Goal: Task Accomplishment & Management: Manage account settings

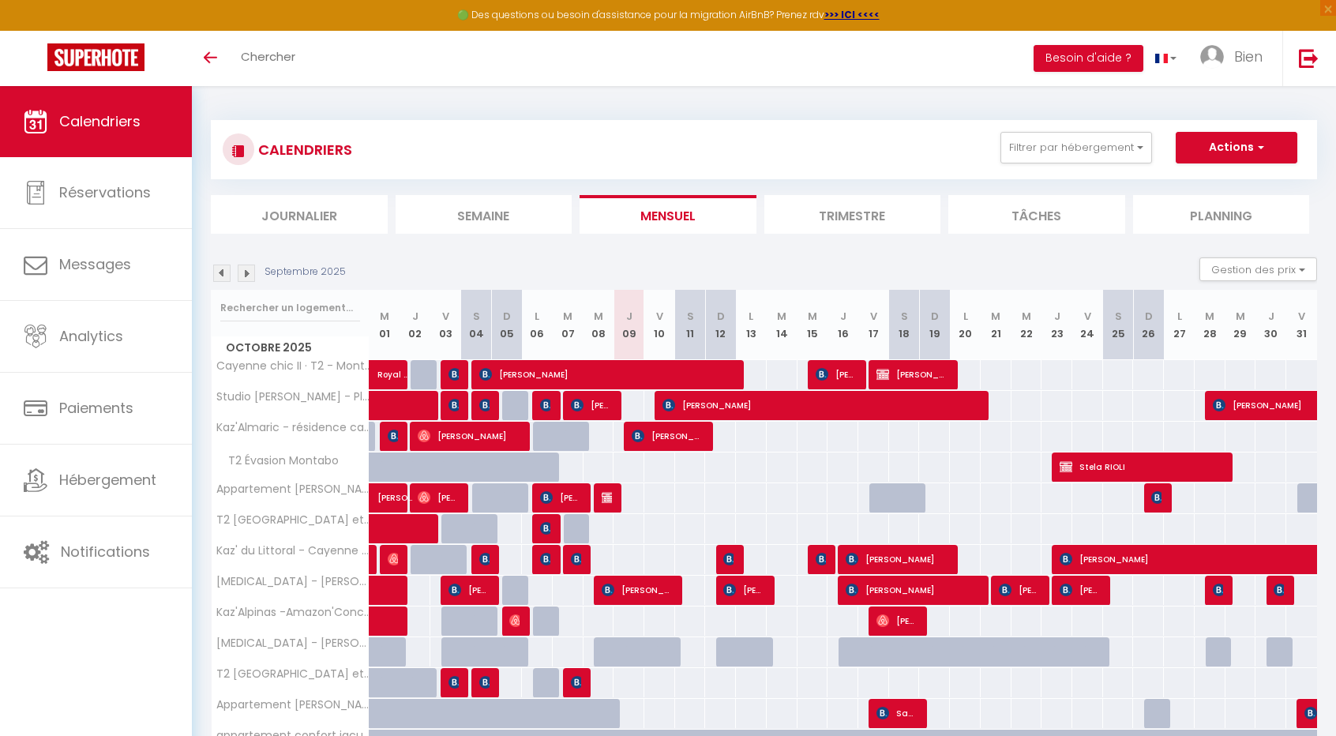
scroll to position [146, 0]
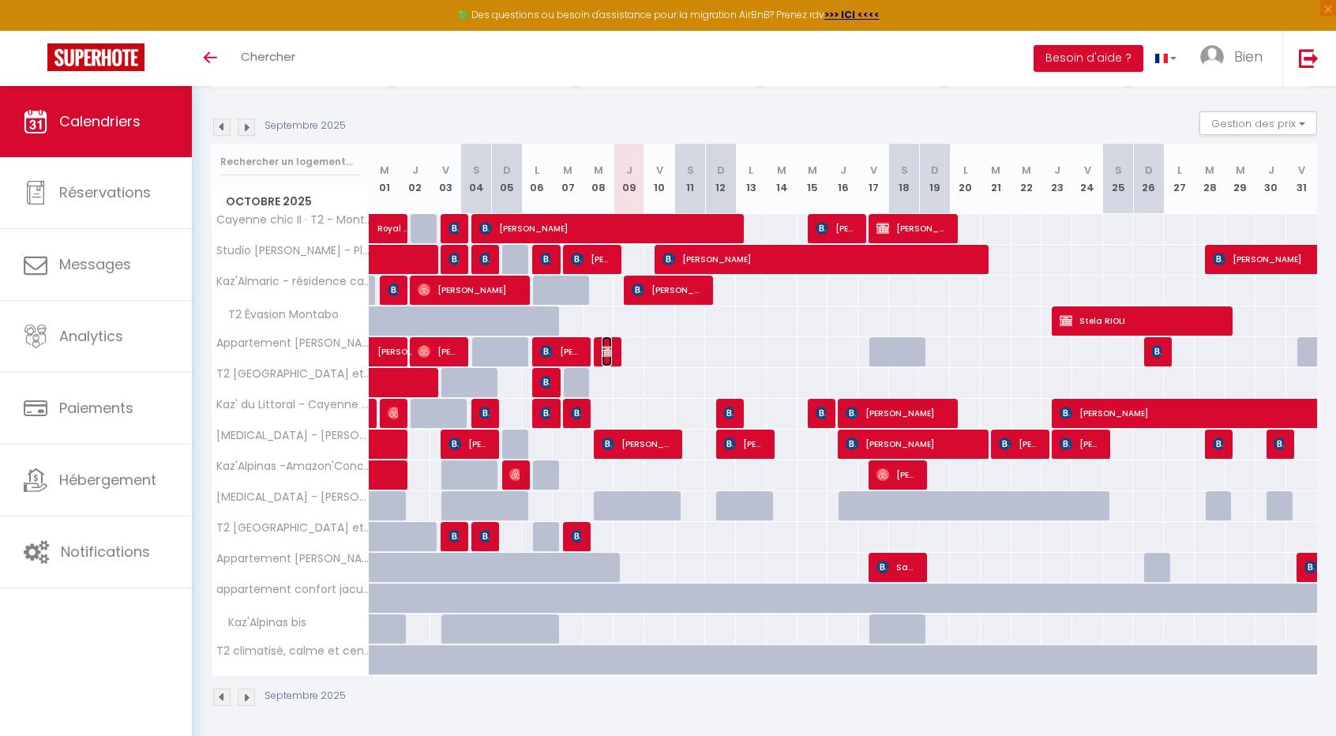
click at [603, 353] on img at bounding box center [608, 351] width 13 height 13
select select "OK"
select select "KO"
select select "0"
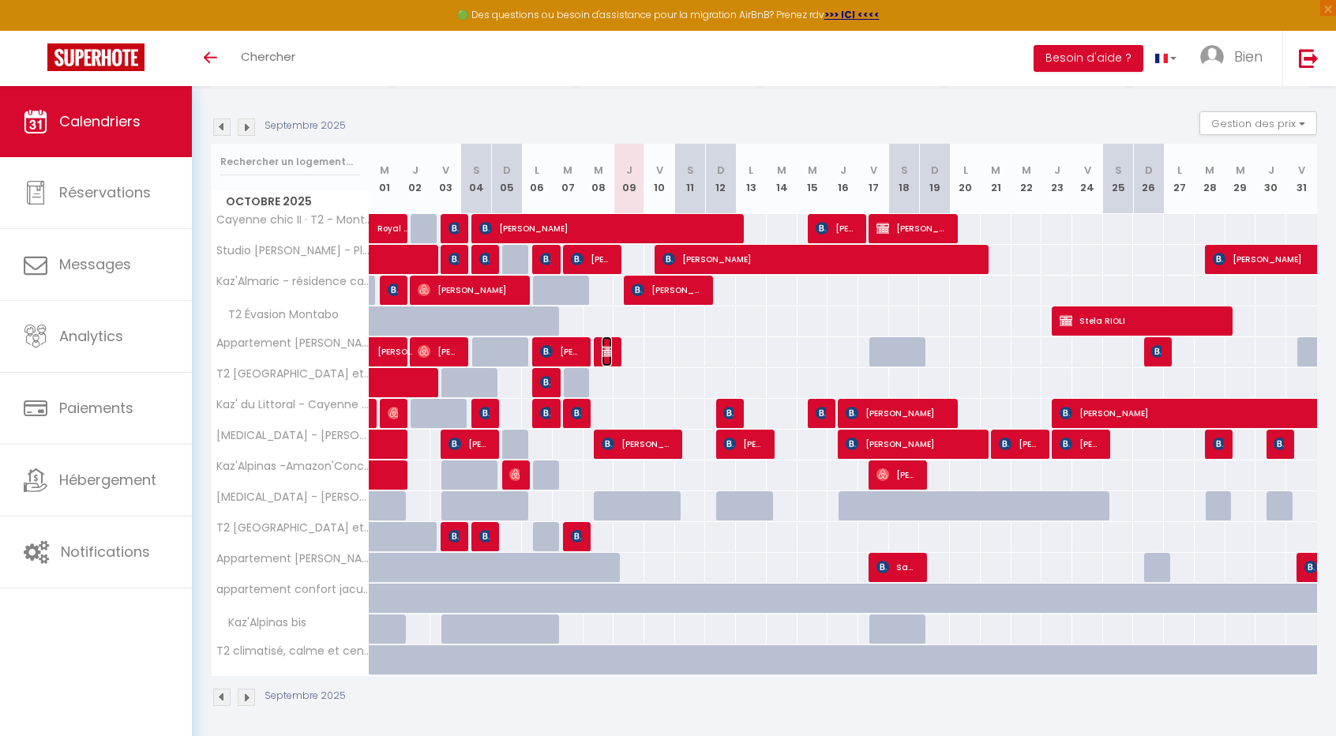
select select "1"
select select
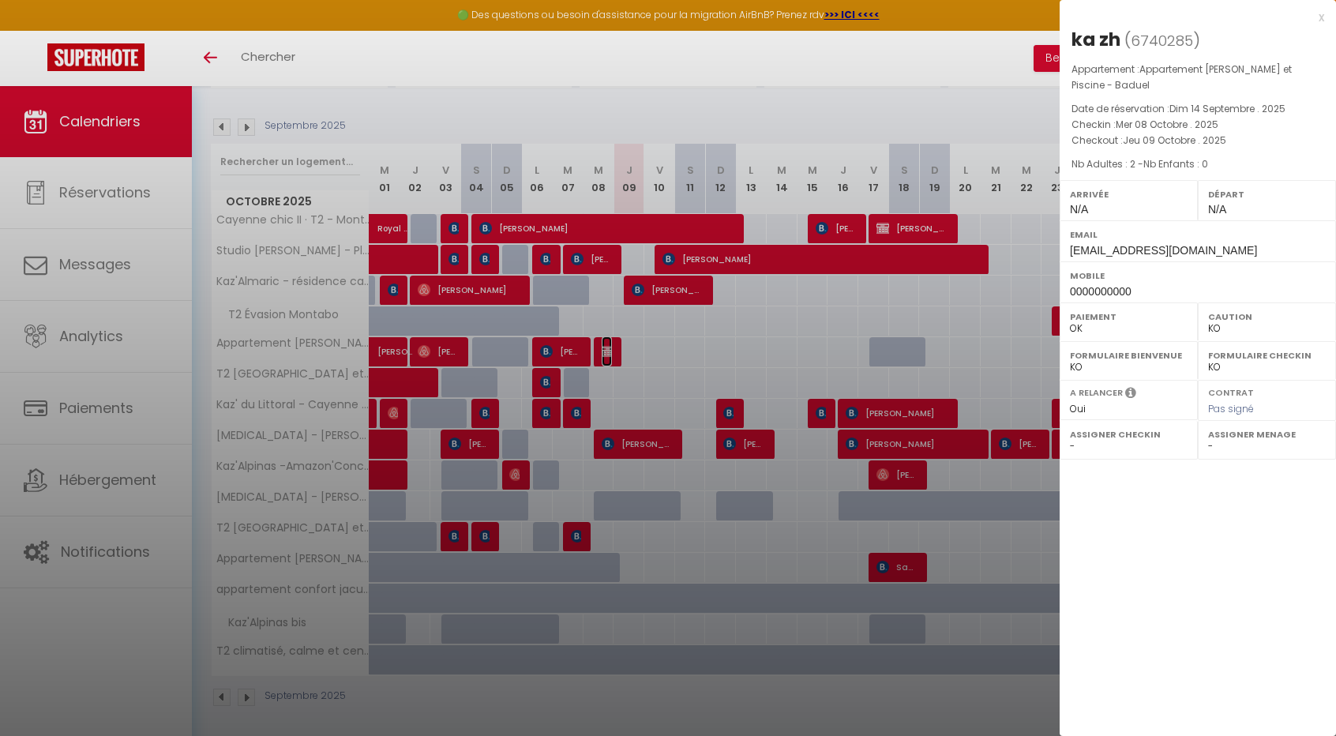
select select "50863"
click at [594, 250] on div at bounding box center [668, 368] width 1336 height 736
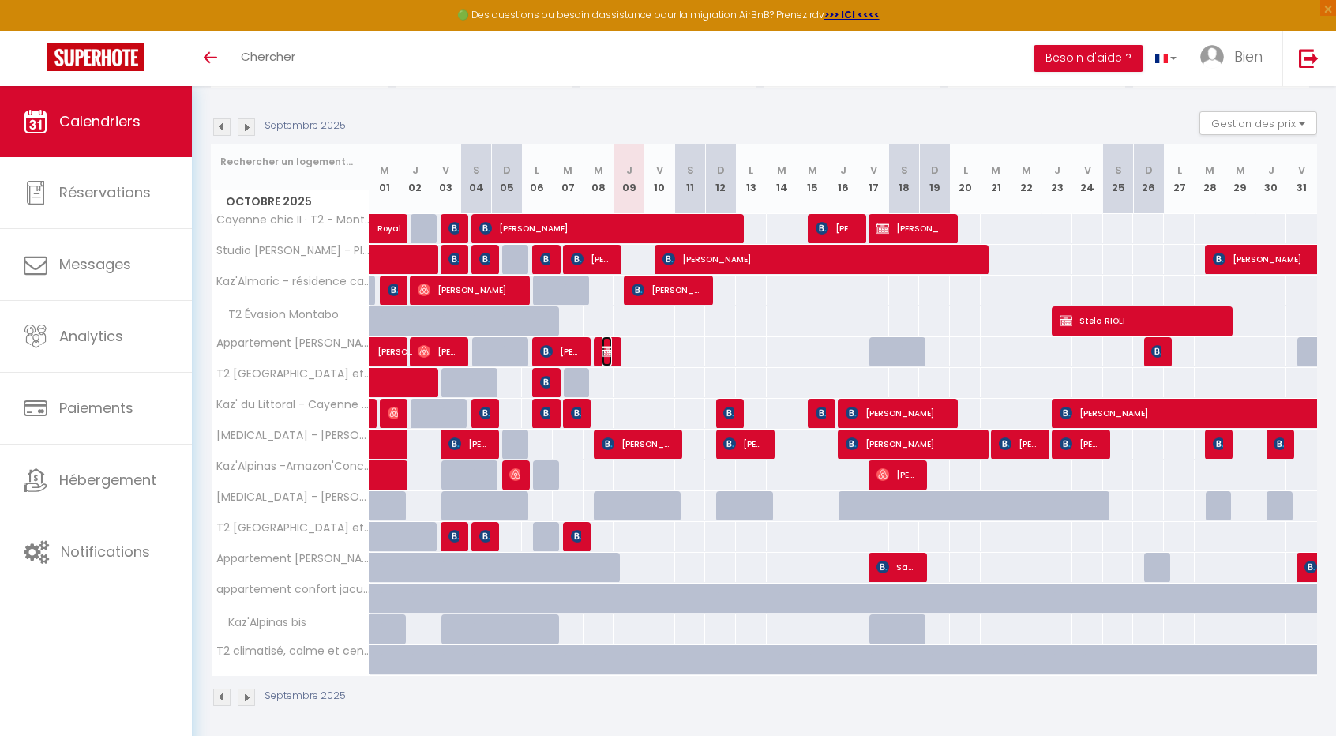
click at [602, 347] on img at bounding box center [608, 351] width 13 height 13
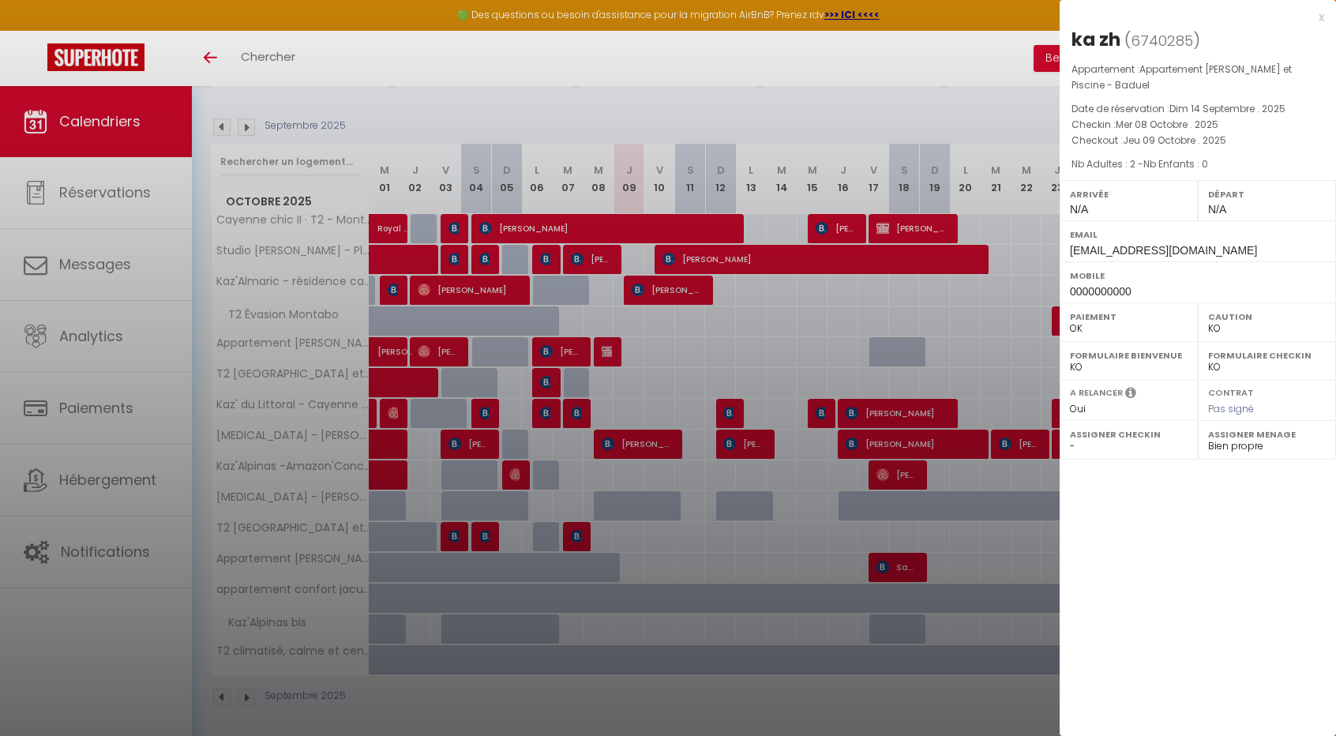
click at [580, 400] on div at bounding box center [668, 368] width 1336 height 736
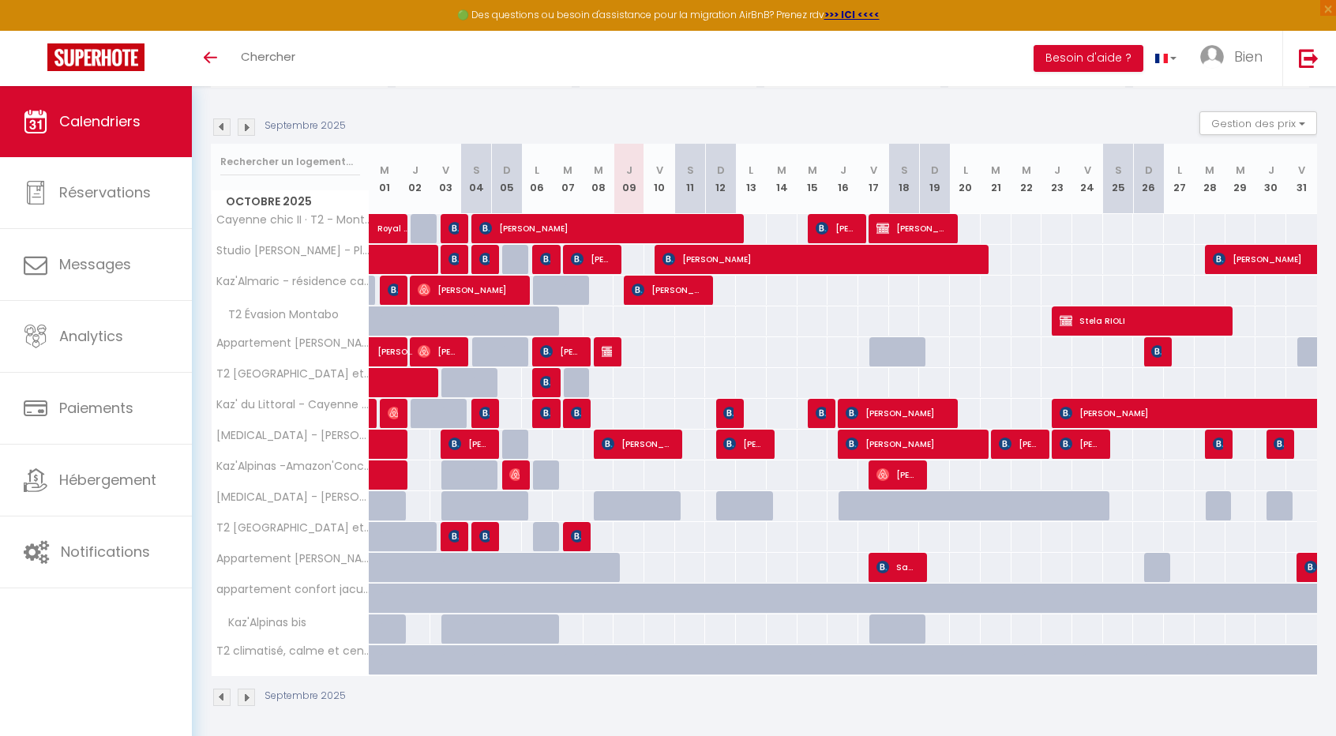
click at [605, 522] on div "80" at bounding box center [599, 536] width 32 height 29
